Goal: Information Seeking & Learning: Learn about a topic

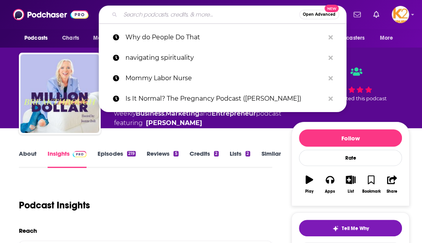
click at [158, 17] on input "Search podcasts, credits, & more..." at bounding box center [209, 14] width 179 height 13
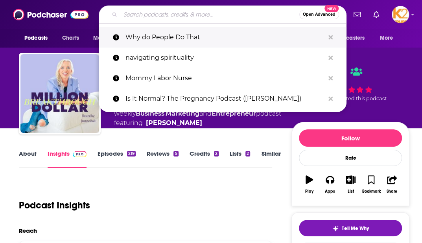
click at [186, 39] on p "Why do People Do That" at bounding box center [224, 37] width 199 height 20
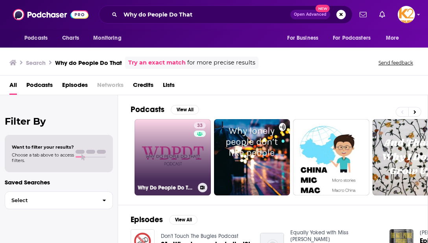
click at [179, 133] on link "33 Why Do People Do That?" at bounding box center [173, 157] width 76 height 76
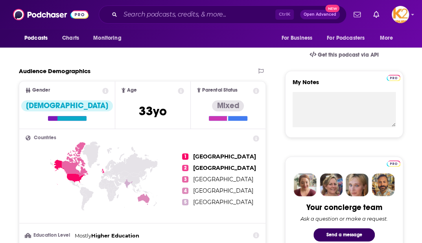
scroll to position [236, 0]
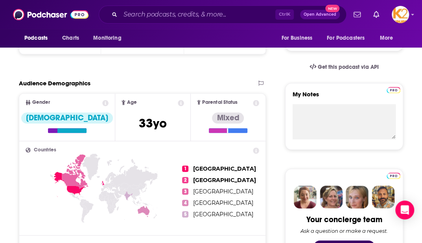
drag, startPoint x: 217, startPoint y: 221, endPoint x: 221, endPoint y: 230, distance: 10.4
click at [217, 226] on ul "1 [GEOGRAPHIC_DATA] 2 [GEOGRAPHIC_DATA] 3 [GEOGRAPHIC_DATA] 4 [GEOGRAPHIC_DATA]…" at bounding box center [220, 191] width 77 height 88
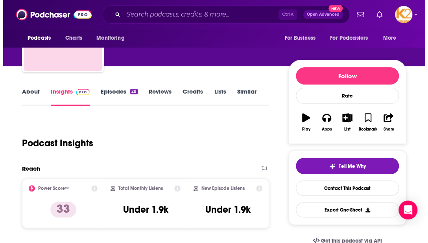
scroll to position [0, 0]
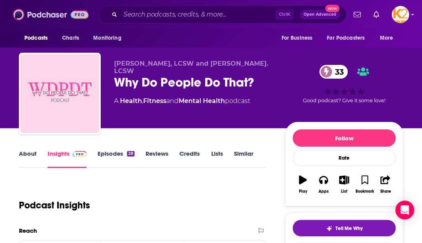
click at [20, 14] on img at bounding box center [51, 14] width 76 height 15
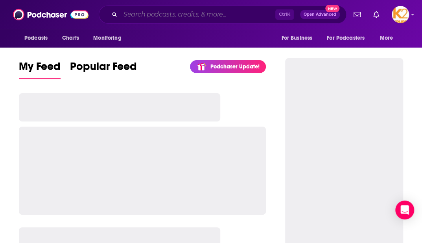
click at [190, 11] on input "Search podcasts, credits, & more..." at bounding box center [197, 14] width 155 height 13
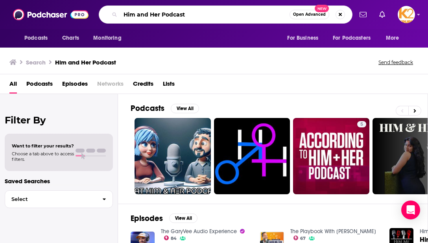
click at [164, 8] on input "Him and Her Podcast" at bounding box center [204, 14] width 169 height 13
type input "[PERSON_NAME]"
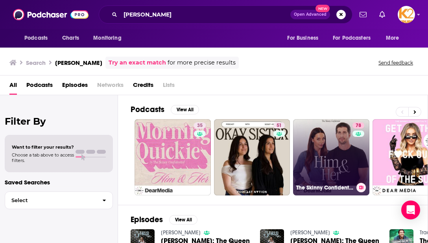
click at [341, 155] on link "78 The Skinny Confidential Him & Her Show" at bounding box center [331, 157] width 76 height 76
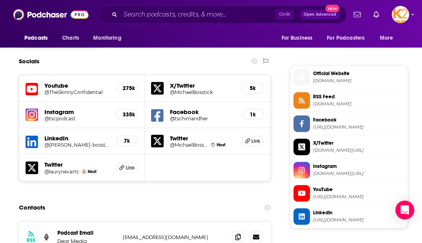
scroll to position [708, 0]
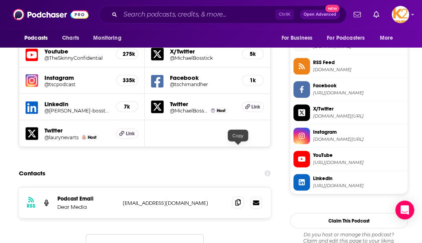
click at [238, 199] on icon at bounding box center [238, 202] width 6 height 6
